Goal: Find contact information

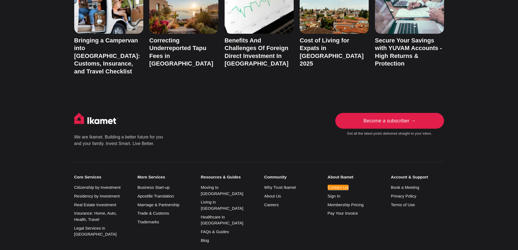
scroll to position [1279, 0]
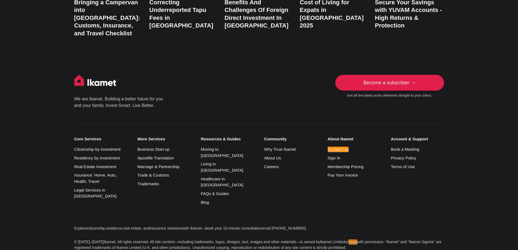
click at [341, 146] on ul "Contact Us Sign In Membership Pricing Pay Your Invoice" at bounding box center [354, 162] width 53 height 32
click at [343, 147] on em "Contact Us" at bounding box center [338, 149] width 21 height 5
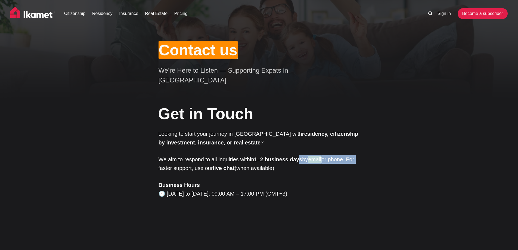
drag, startPoint x: 376, startPoint y: 152, endPoint x: 300, endPoint y: 152, distance: 75.4
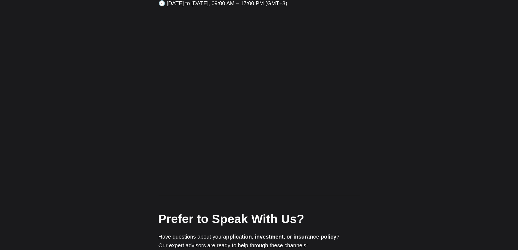
scroll to position [118, 0]
